Goal: Information Seeking & Learning: Check status

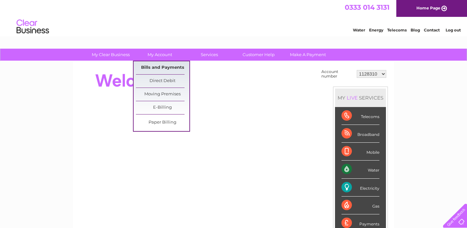
click at [162, 67] on link "Bills and Payments" at bounding box center [162, 67] width 53 height 13
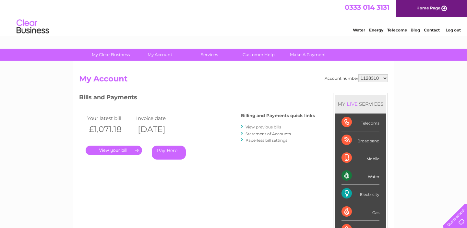
click at [265, 126] on link "View previous bills" at bounding box center [263, 126] width 36 height 5
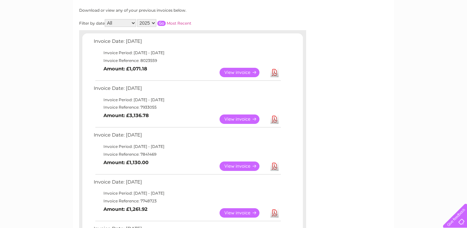
scroll to position [84, 0]
click at [234, 122] on link "View" at bounding box center [243, 119] width 48 height 9
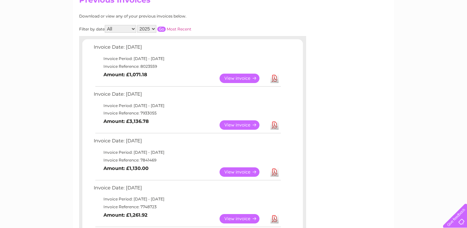
scroll to position [79, 0]
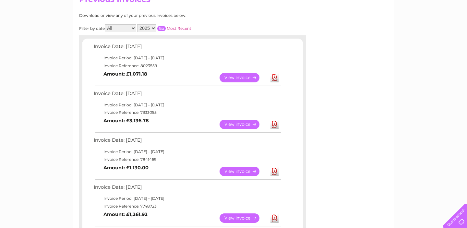
click at [241, 122] on link "View" at bounding box center [243, 124] width 48 height 9
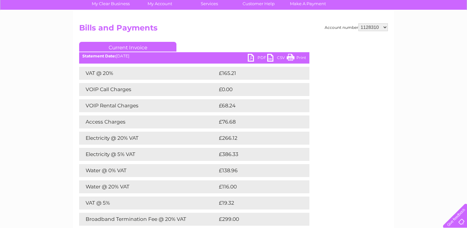
scroll to position [52, 0]
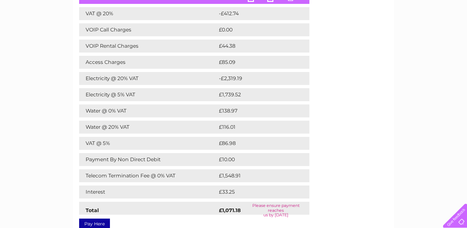
scroll to position [111, 0]
click at [169, 176] on td "Telecom Termination Fee @ 0% VAT" at bounding box center [148, 175] width 138 height 13
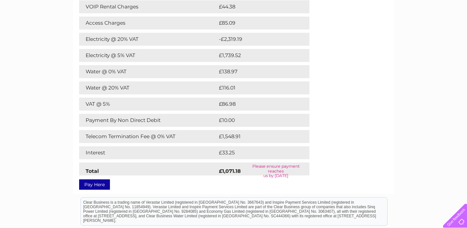
scroll to position [152, 0]
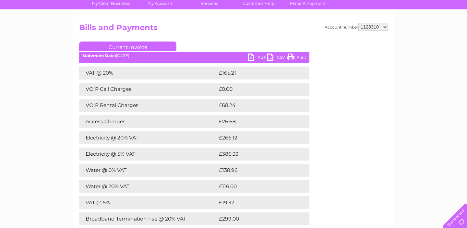
scroll to position [52, 0]
click at [254, 58] on link "PDF" at bounding box center [257, 57] width 19 height 9
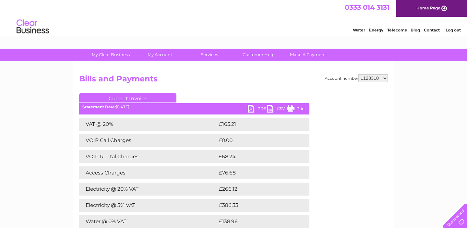
click at [145, 99] on link "Current Invoice" at bounding box center [127, 98] width 97 height 10
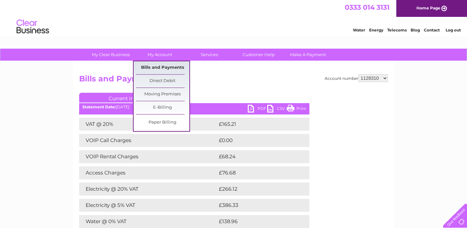
click at [158, 67] on link "Bills and Payments" at bounding box center [162, 67] width 53 height 13
click at [159, 65] on link "Bills and Payments" at bounding box center [162, 67] width 53 height 13
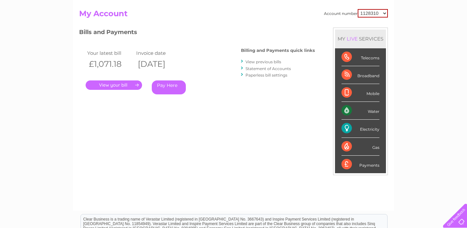
scroll to position [66, 0]
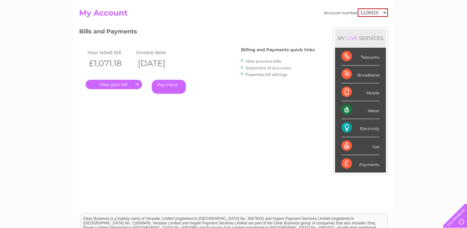
click at [118, 83] on link "." at bounding box center [114, 84] width 56 height 9
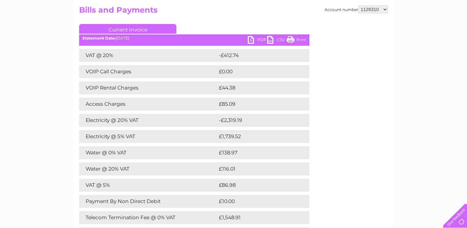
scroll to position [62, 0]
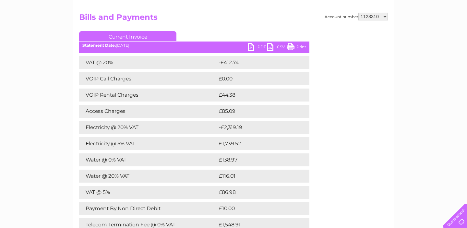
click at [253, 48] on link "PDF" at bounding box center [257, 47] width 19 height 9
